Goal: Use online tool/utility: Utilize a website feature to perform a specific function

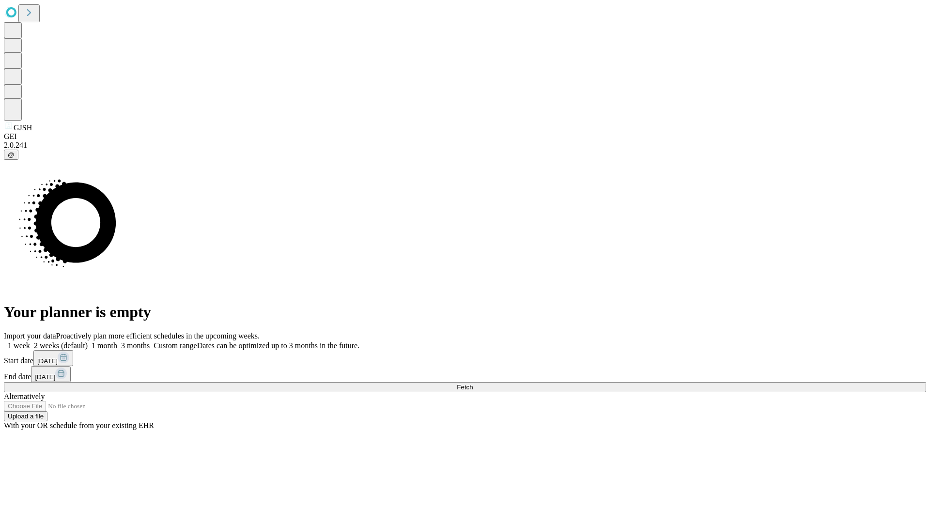
click at [473, 384] on span "Fetch" at bounding box center [465, 387] width 16 height 7
